Goal: Transaction & Acquisition: Register for event/course

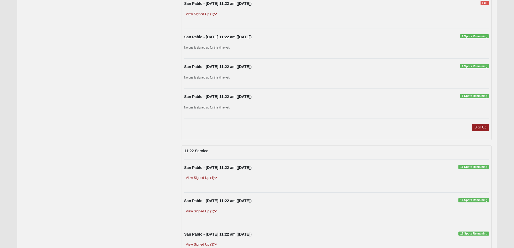
scroll to position [1863, 0]
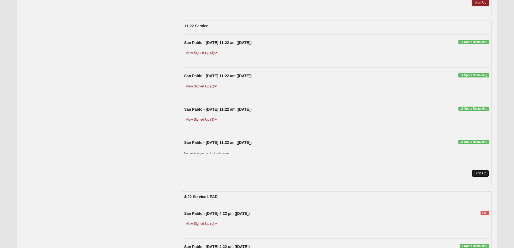
click at [482, 175] on link "Sign Up" at bounding box center [480, 173] width 17 height 7
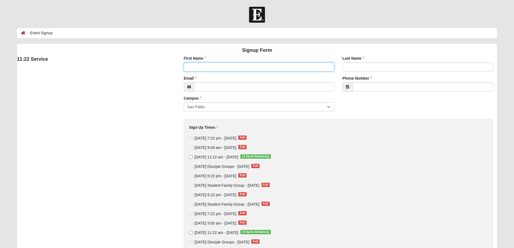
click at [227, 66] on input "First Name" at bounding box center [259, 66] width 151 height 9
type input "Gene"
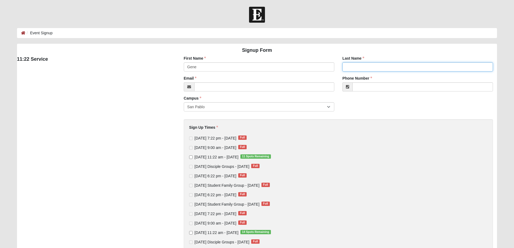
type input "Rauch"
type input "Grauch02@gmail.com"
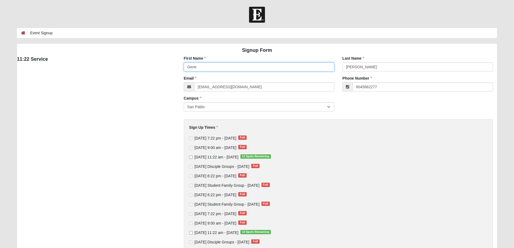
type input "(904) 566-2277"
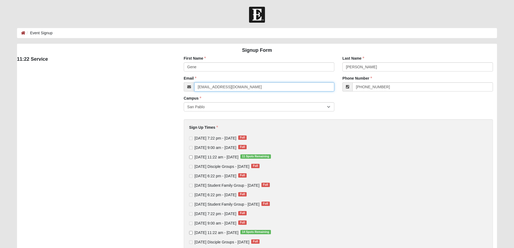
click at [214, 87] on input "Grauch02@gmail.com" at bounding box center [264, 86] width 140 height 9
type input "grauch01@gmail.com"
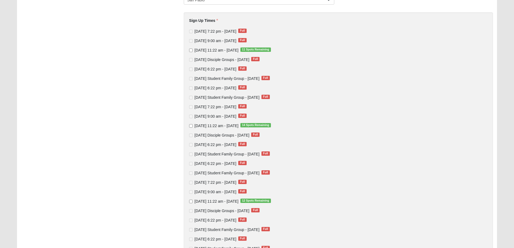
scroll to position [108, 0]
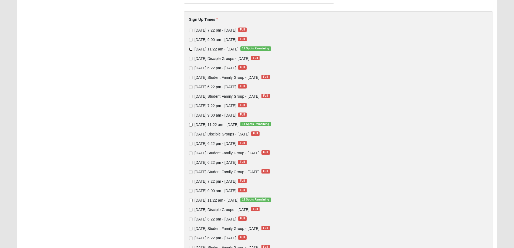
click at [191, 49] on input "Sunday 11:22 am - Oct 5 2025 11 Spots Remaining" at bounding box center [191, 50] width 4 height 4
checkbox input "true"
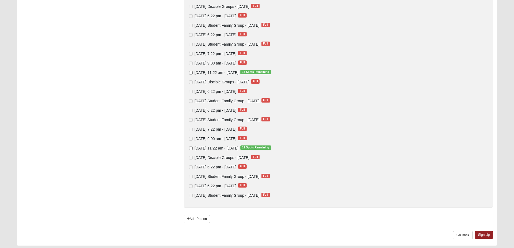
scroll to position [177, 0]
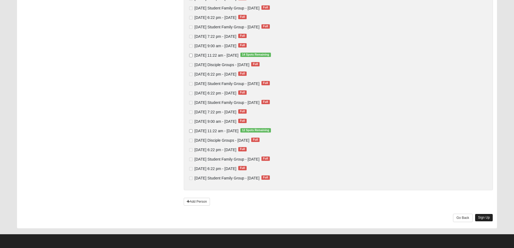
click at [482, 216] on link "Sign Up" at bounding box center [484, 218] width 18 height 8
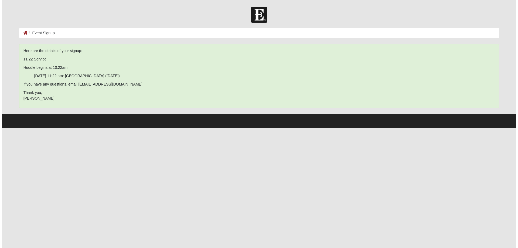
scroll to position [0, 0]
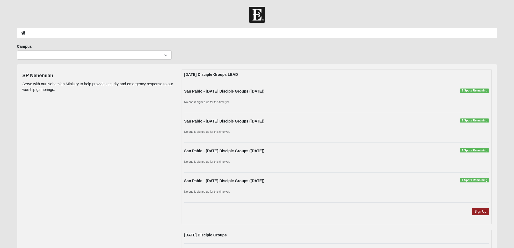
scroll to position [1861, 0]
